Goal: Task Accomplishment & Management: Use online tool/utility

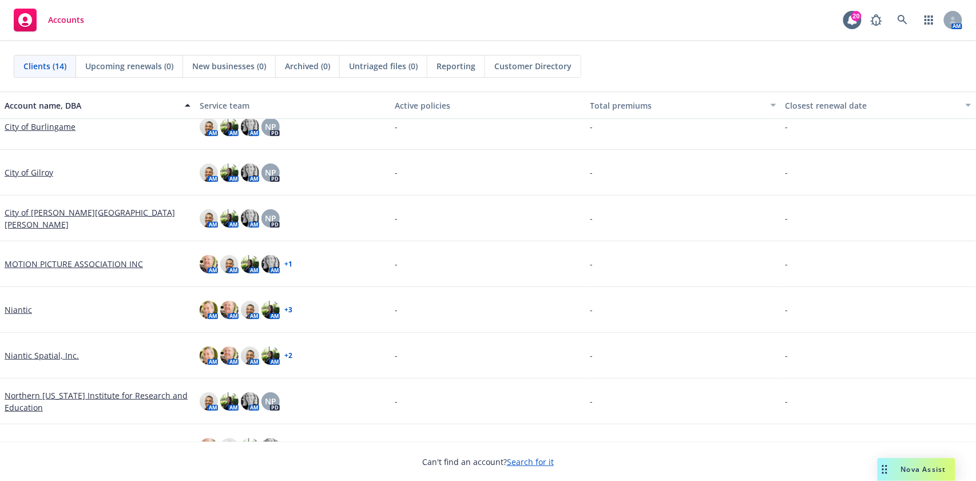
scroll to position [229, 0]
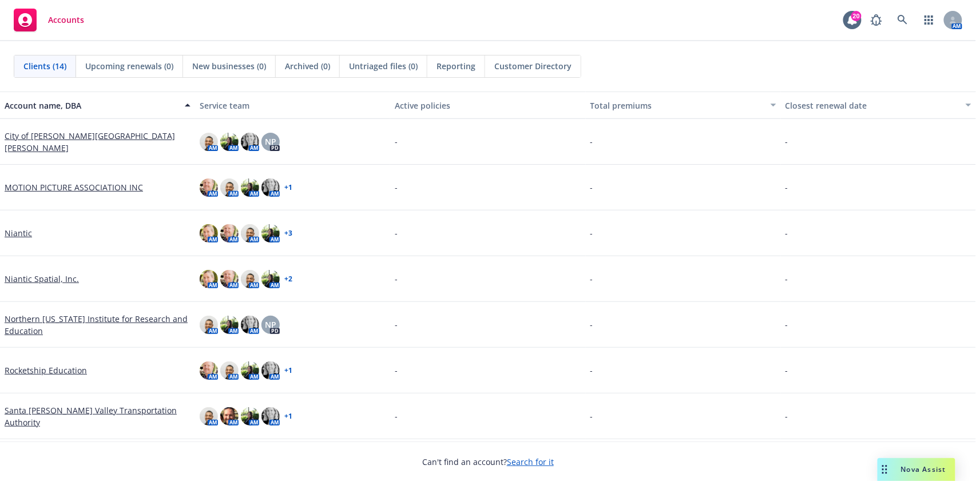
click at [113, 317] on link "Northern [US_STATE] Institute for Research and Education" at bounding box center [98, 325] width 186 height 24
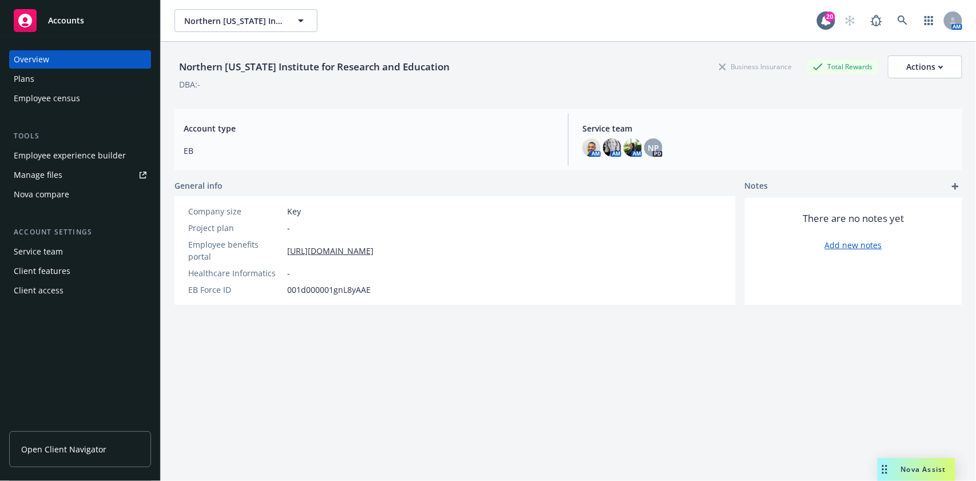
click at [75, 172] on link "Manage files" at bounding box center [80, 175] width 142 height 18
click at [921, 471] on span "Nova Assist" at bounding box center [923, 470] width 45 height 10
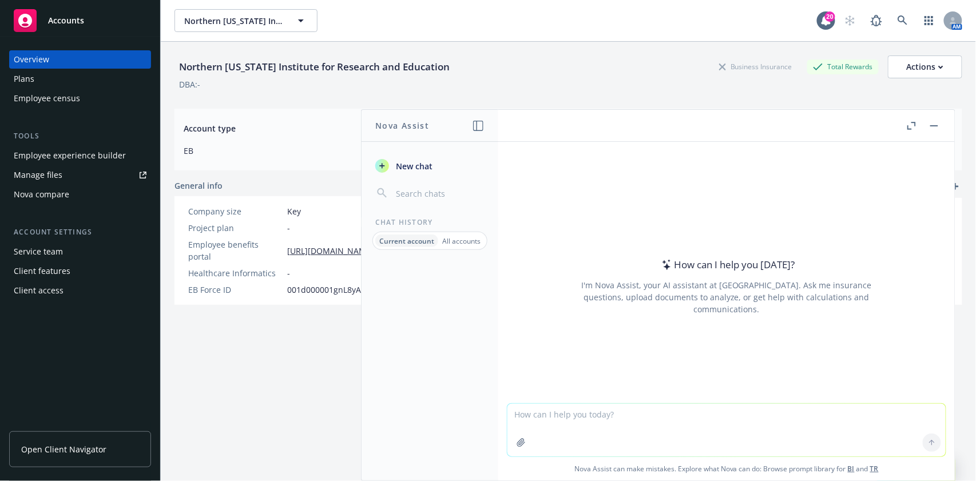
click at [516, 435] on button "button" at bounding box center [521, 443] width 18 height 18
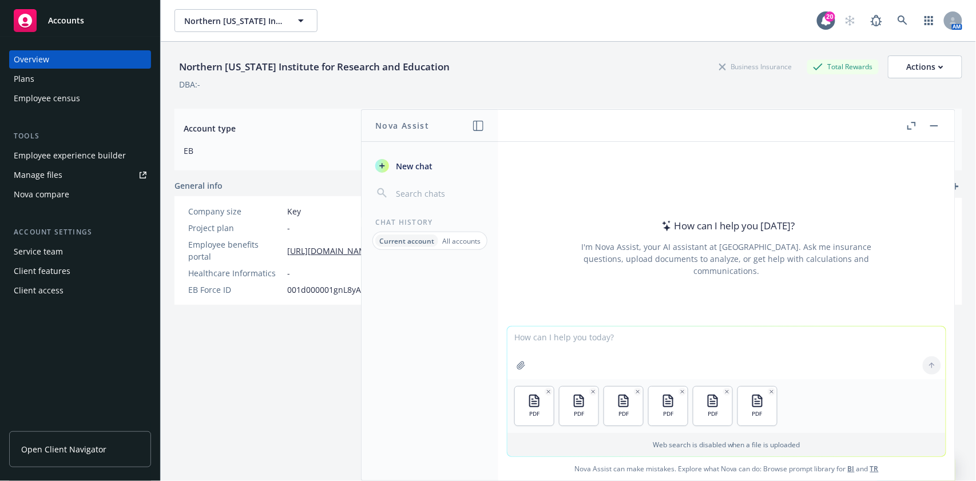
click at [548, 334] on textarea at bounding box center [727, 353] width 438 height 53
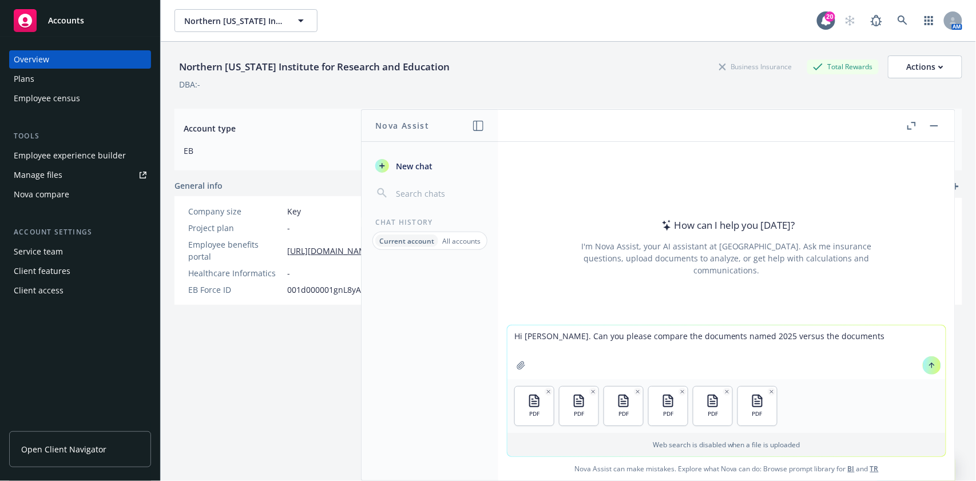
click at [720, 336] on textarea "Hi [PERSON_NAME]. Can you please compare the documents named 2025 versus the do…" at bounding box center [727, 353] width 438 height 54
click at [839, 339] on textarea "Hi [PERSON_NAME]. Can you please compare the documents named 2025 versus the do…" at bounding box center [727, 353] width 438 height 54
click at [616, 346] on textarea "Hi [PERSON_NAME]. Can you please compare the documents named 2025 versus the do…" at bounding box center [727, 353] width 438 height 54
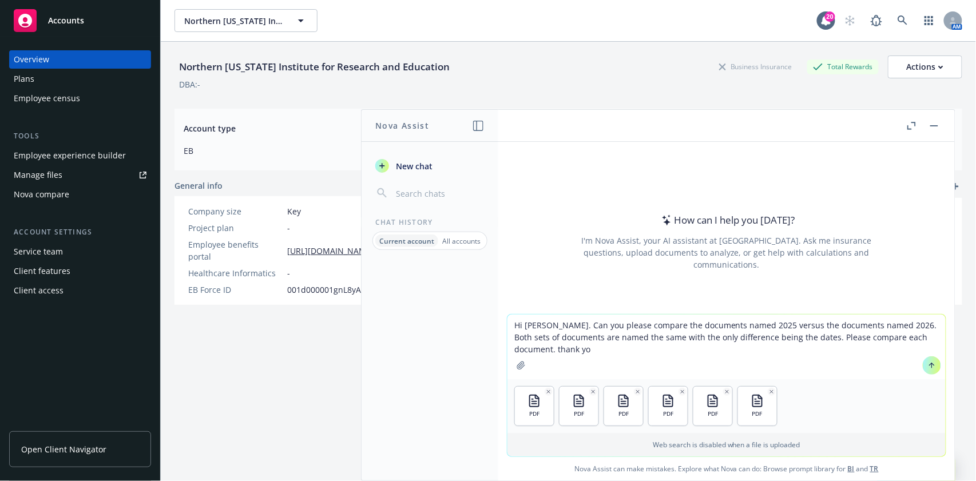
type textarea "Hi [PERSON_NAME]. Can you please compare the documents named 2025 versus the do…"
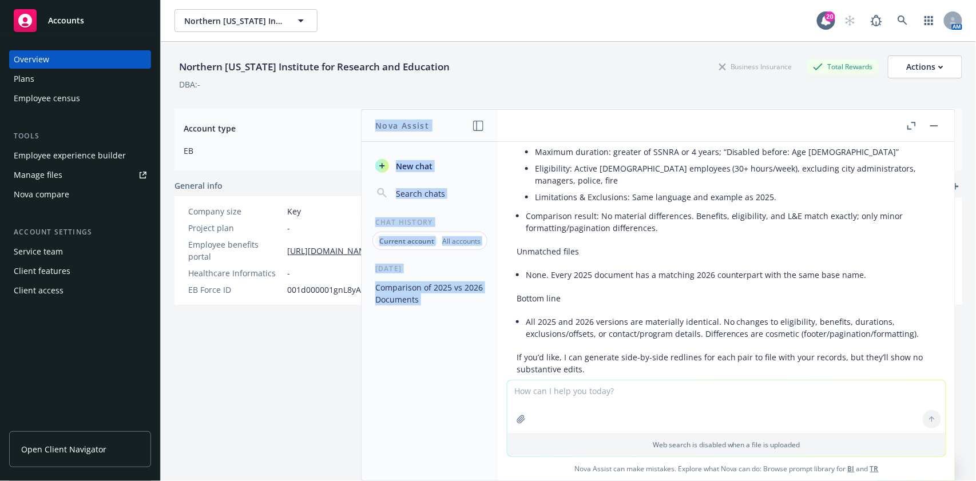
scroll to position [640, 0]
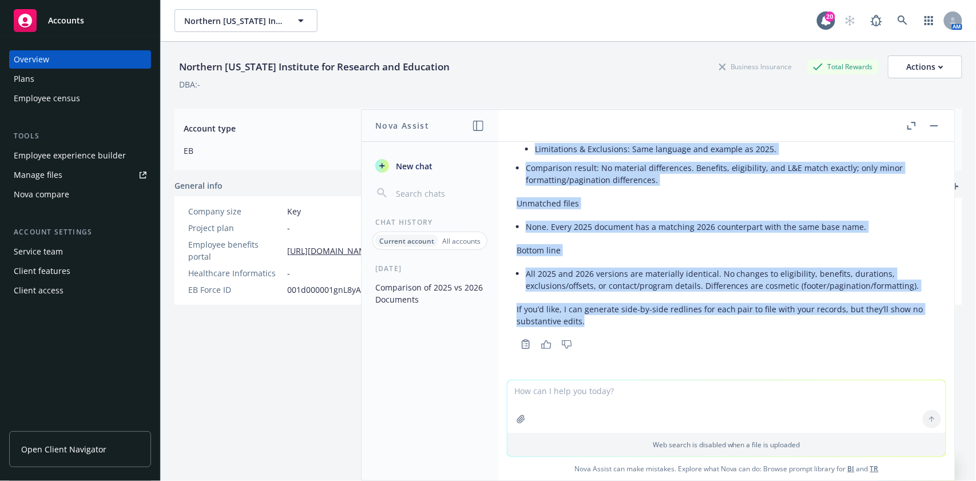
drag, startPoint x: 517, startPoint y: 168, endPoint x: 755, endPoint y: 322, distance: 282.7
click at [755, 322] on div "Thanks. I reviewed all six files and paired the 2025 and 2026 versions by match…" at bounding box center [727, 0] width 420 height 663
copy div "Loremi. D sitametc adi eli seddo eiu tempor inc 1733 utl 1933 etdolore ma aliqu…"
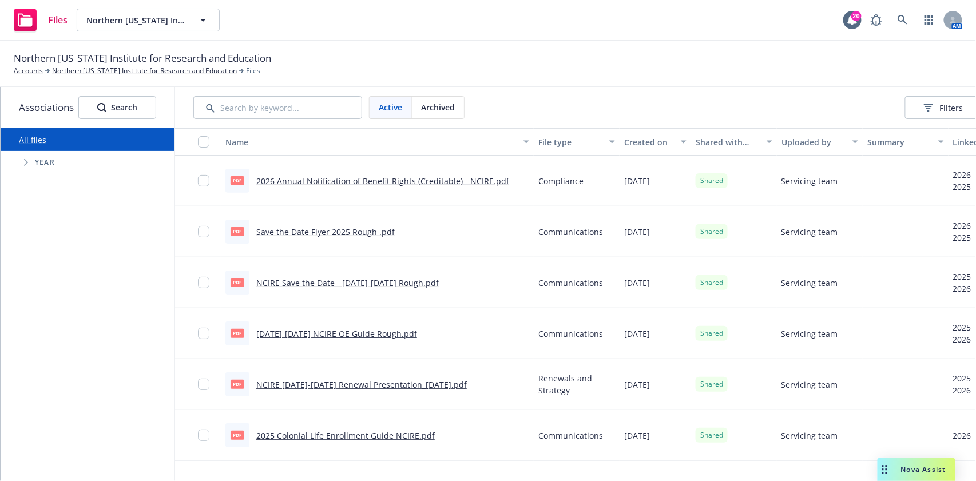
scroll to position [0, 127]
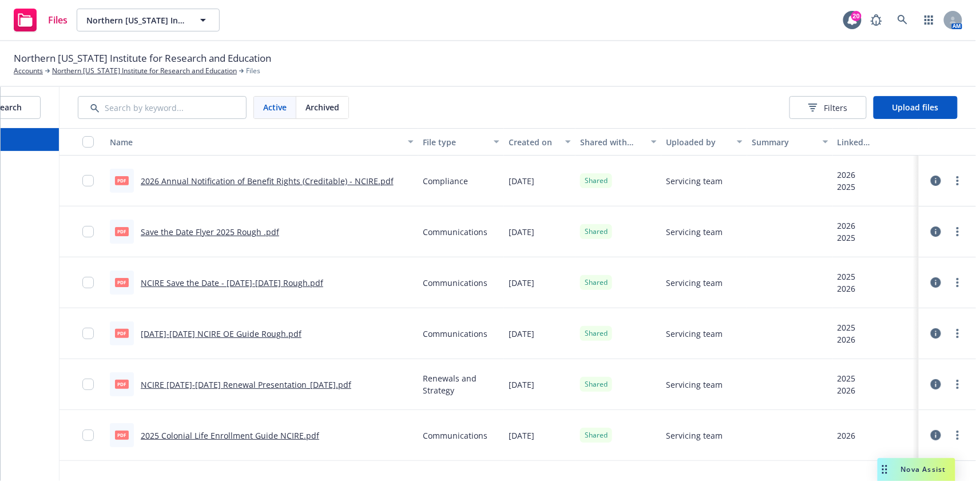
click at [917, 93] on div "Active Archived Filters Upload files" at bounding box center [518, 107] width 917 height 41
click at [921, 103] on span "Upload files" at bounding box center [916, 107] width 46 height 11
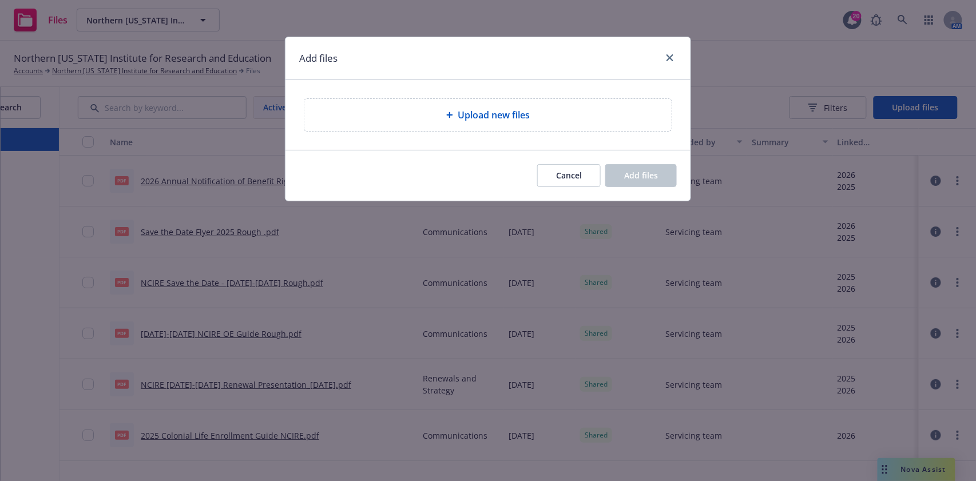
click at [558, 129] on div "Upload new files" at bounding box center [487, 115] width 367 height 32
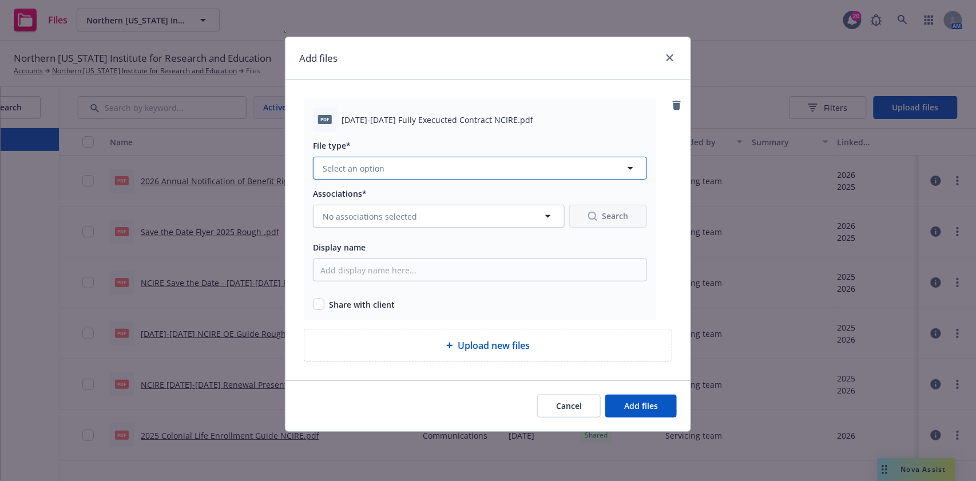
click at [468, 171] on button "Select an option" at bounding box center [480, 168] width 334 height 23
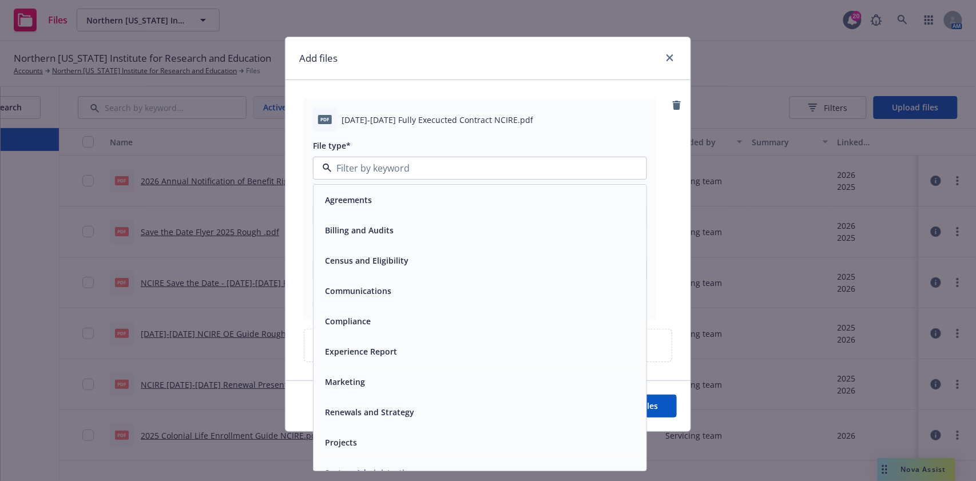
click at [377, 199] on div "Agreements" at bounding box center [479, 200] width 319 height 17
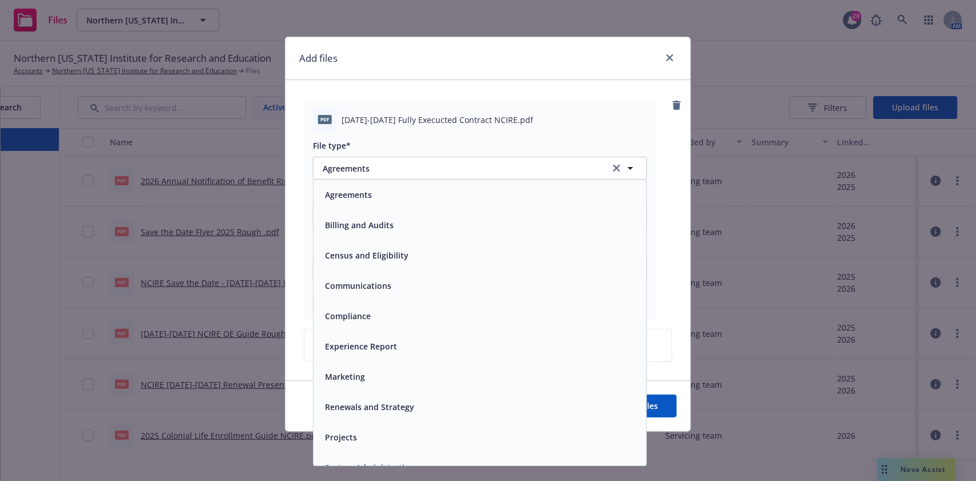
click at [373, 238] on div "Associations* No associations selected Search Display name Share with client" at bounding box center [480, 249] width 334 height 124
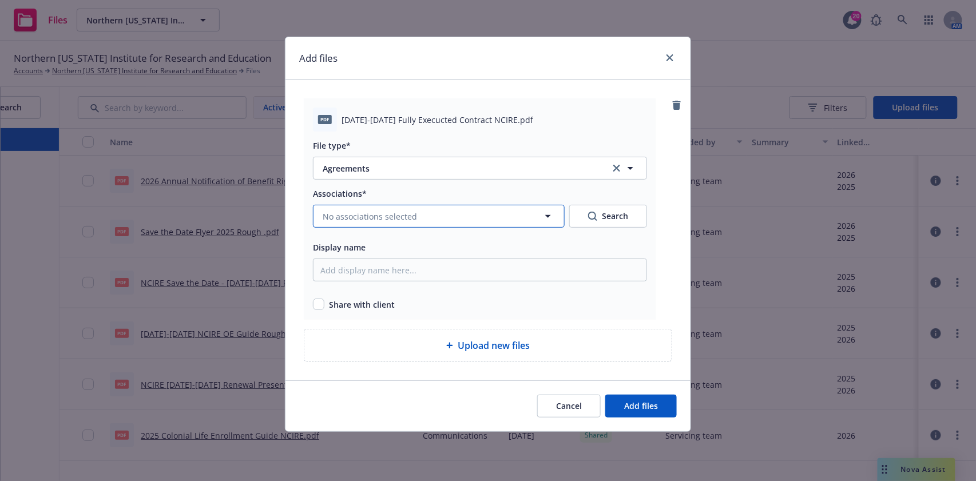
click at [371, 217] on span "No associations selected" at bounding box center [370, 217] width 94 height 12
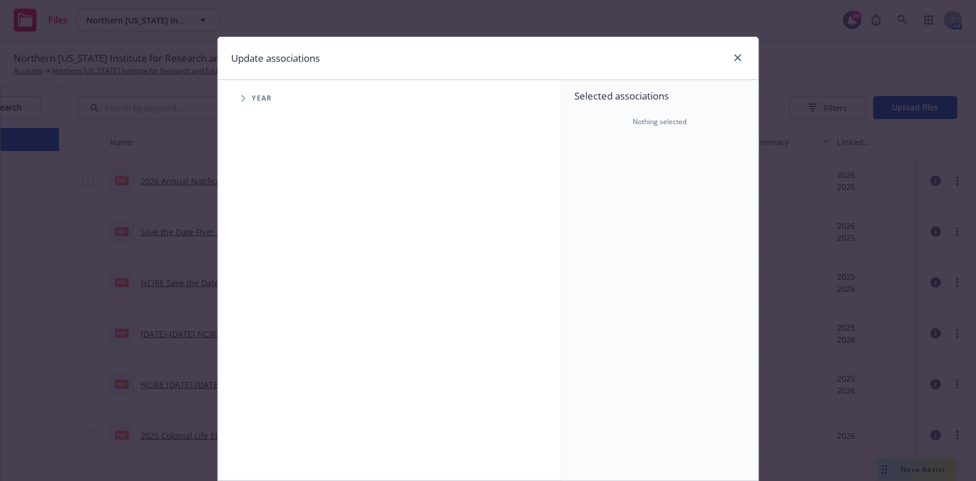
click at [252, 99] on span "Year" at bounding box center [262, 98] width 20 height 7
click at [241, 96] on icon "Tree Example" at bounding box center [243, 98] width 5 height 7
click at [267, 254] on input "Tree Example" at bounding box center [272, 255] width 11 height 11
checkbox input "true"
click at [270, 287] on input "Tree Example" at bounding box center [272, 281] width 11 height 11
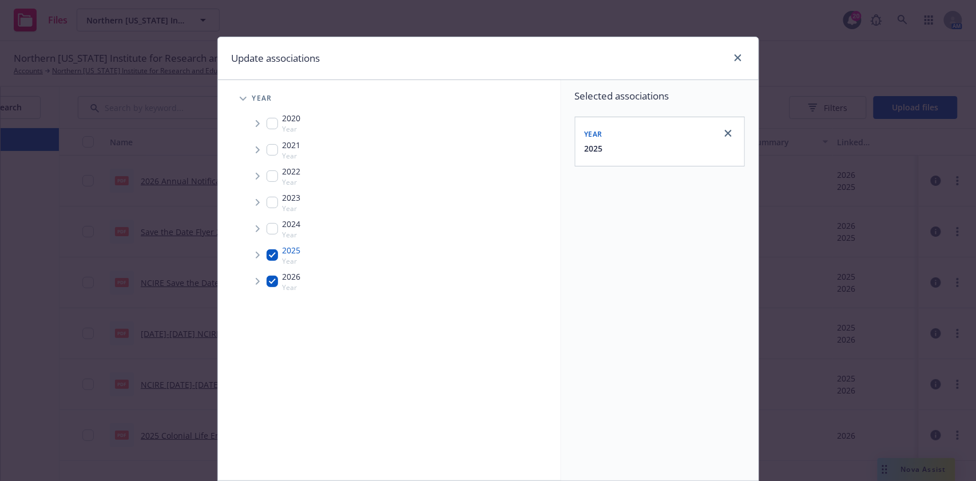
checkbox input "true"
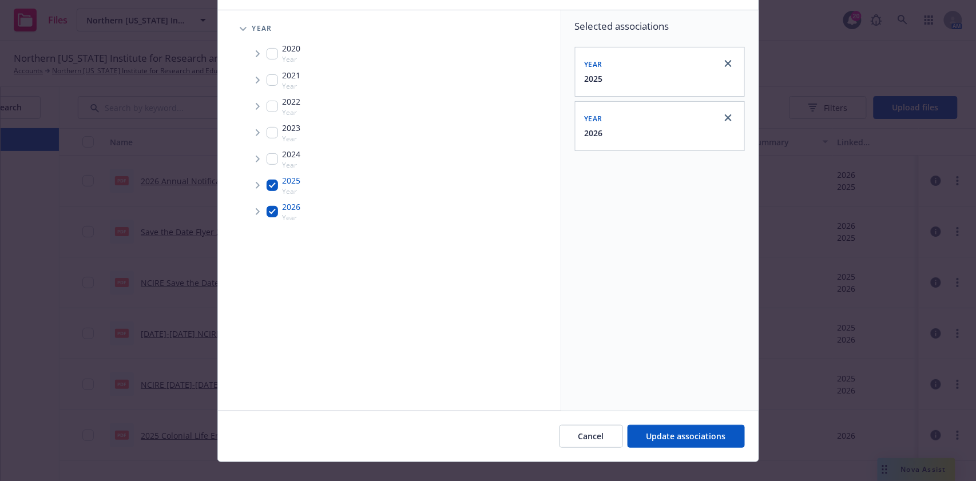
scroll to position [87, 0]
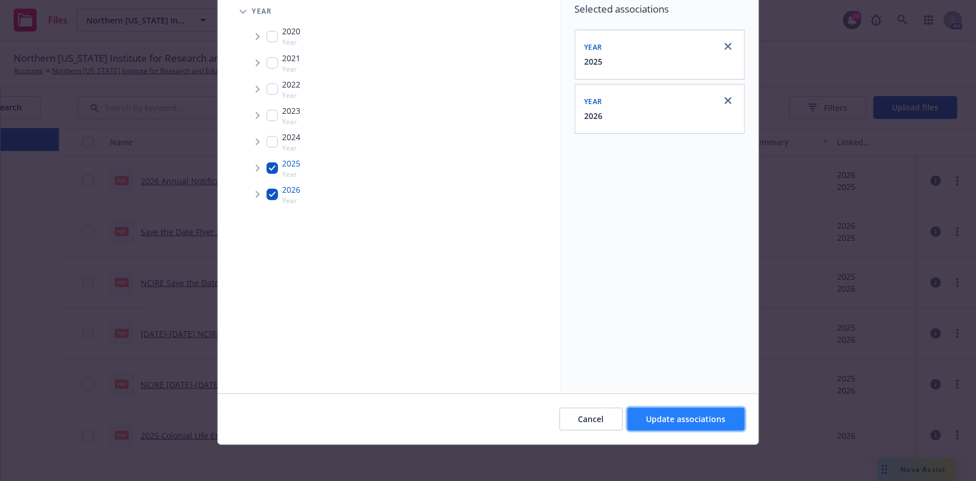
click at [656, 418] on span "Update associations" at bounding box center [687, 419] width 80 height 11
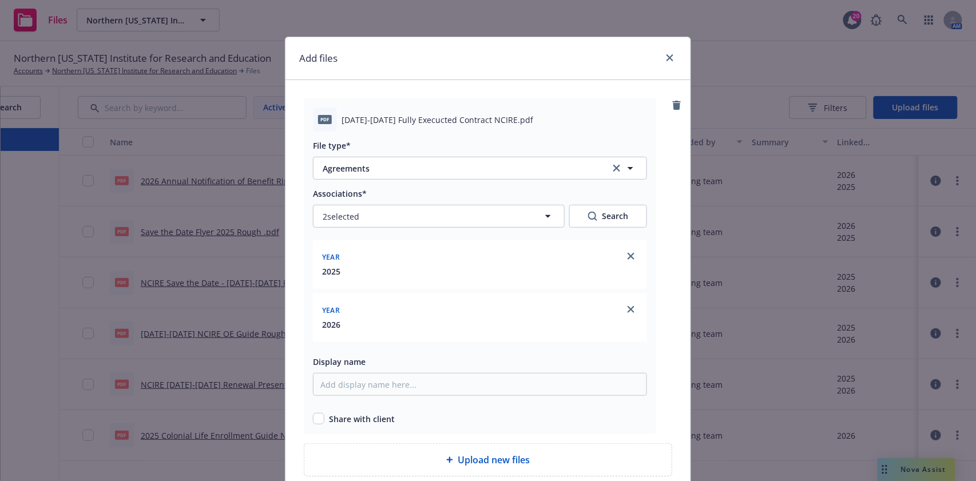
click at [319, 419] on div "Share with client" at bounding box center [480, 419] width 334 height 12
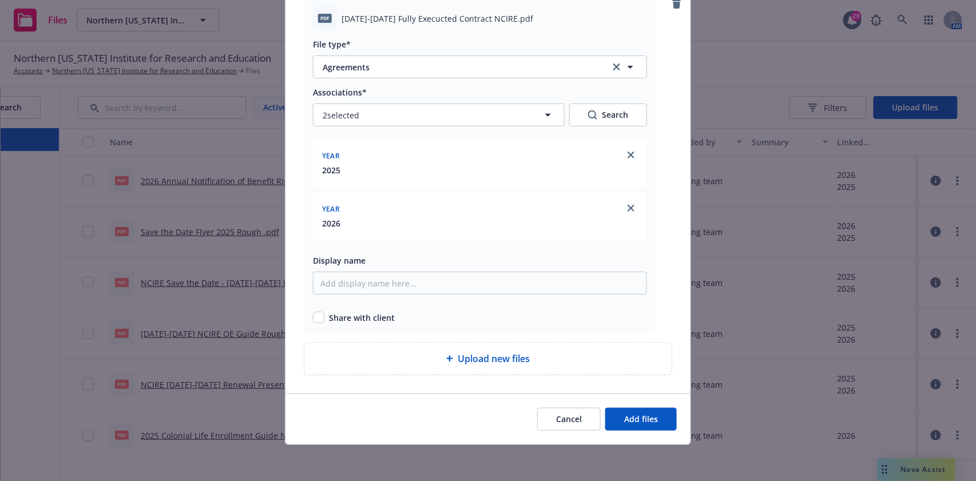
click at [308, 318] on div "pdf 2025-2027 Fully Execucted Contract NCIRE.pdf File type* Agreements Agreemen…" at bounding box center [480, 165] width 353 height 336
click at [313, 318] on input "checkbox" at bounding box center [318, 317] width 11 height 11
checkbox input "true"
click at [611, 411] on button "Add files" at bounding box center [641, 419] width 72 height 23
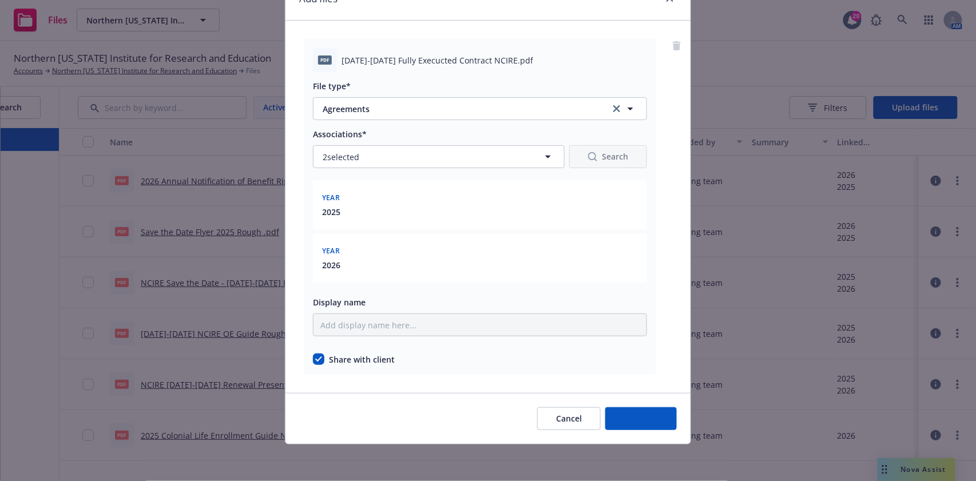
scroll to position [59, 0]
